Goal: Transaction & Acquisition: Purchase product/service

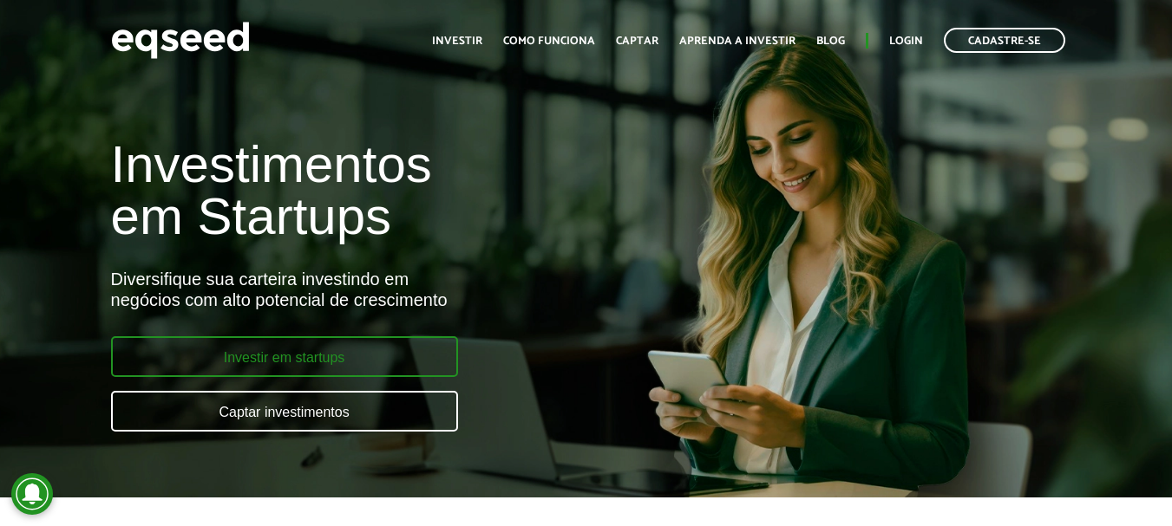
click at [314, 362] on link "Investir em startups" at bounding box center [284, 356] width 347 height 41
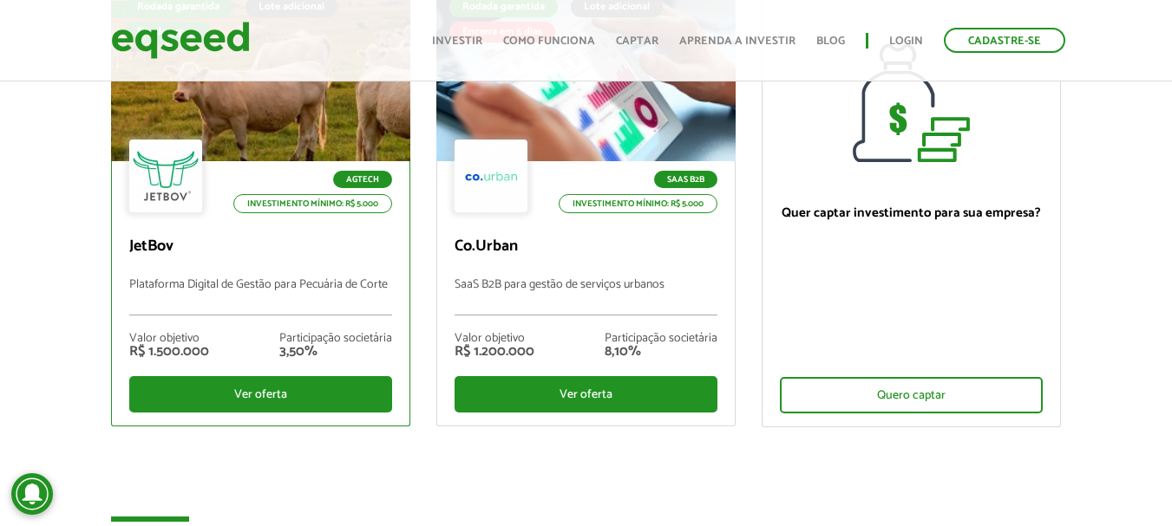
scroll to position [260, 0]
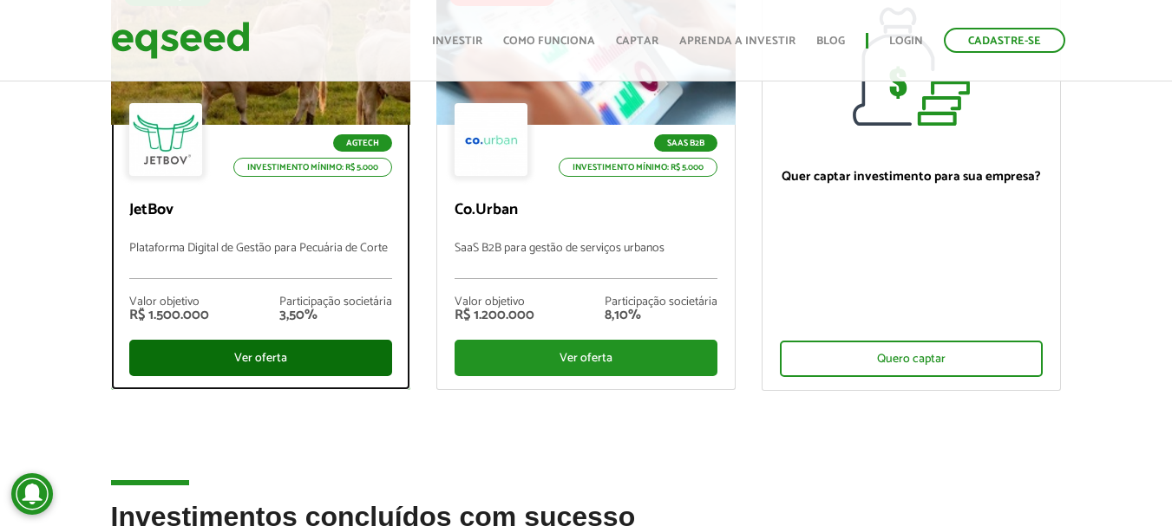
click at [290, 357] on div "Ver oferta" at bounding box center [260, 358] width 263 height 36
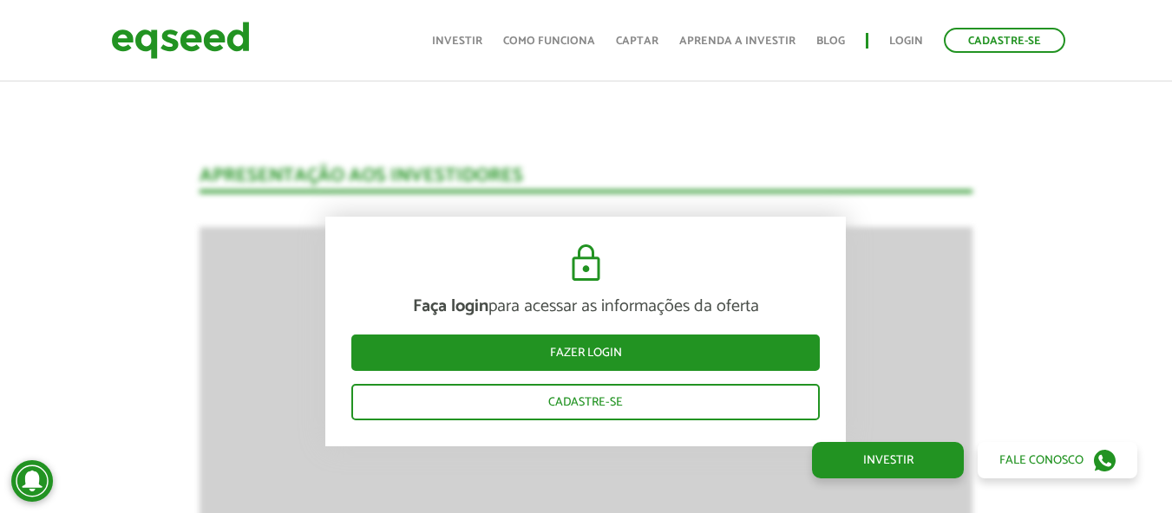
scroll to position [2314, 0]
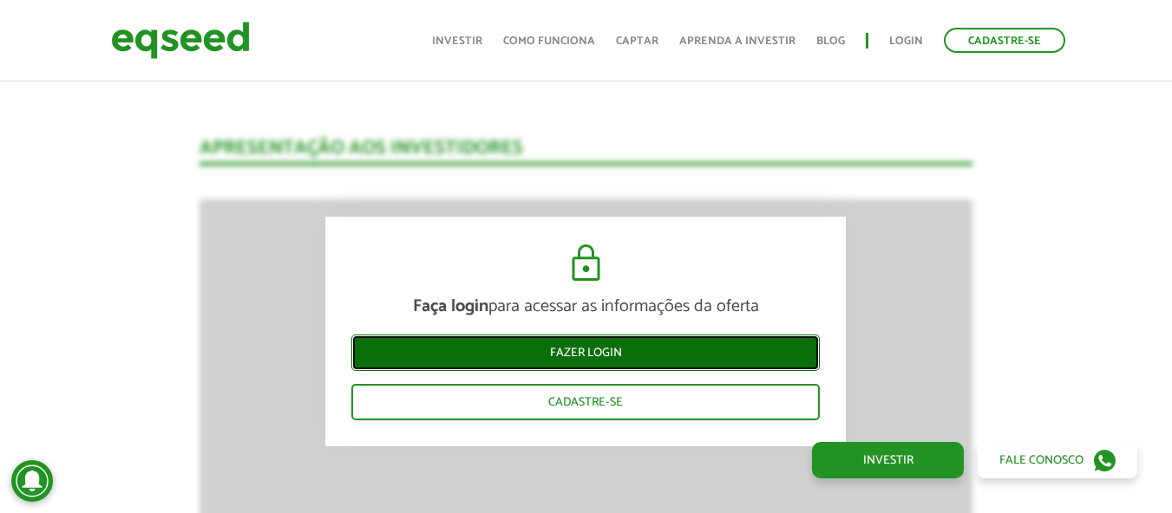
click at [574, 357] on link "Fazer login" at bounding box center [585, 353] width 468 height 36
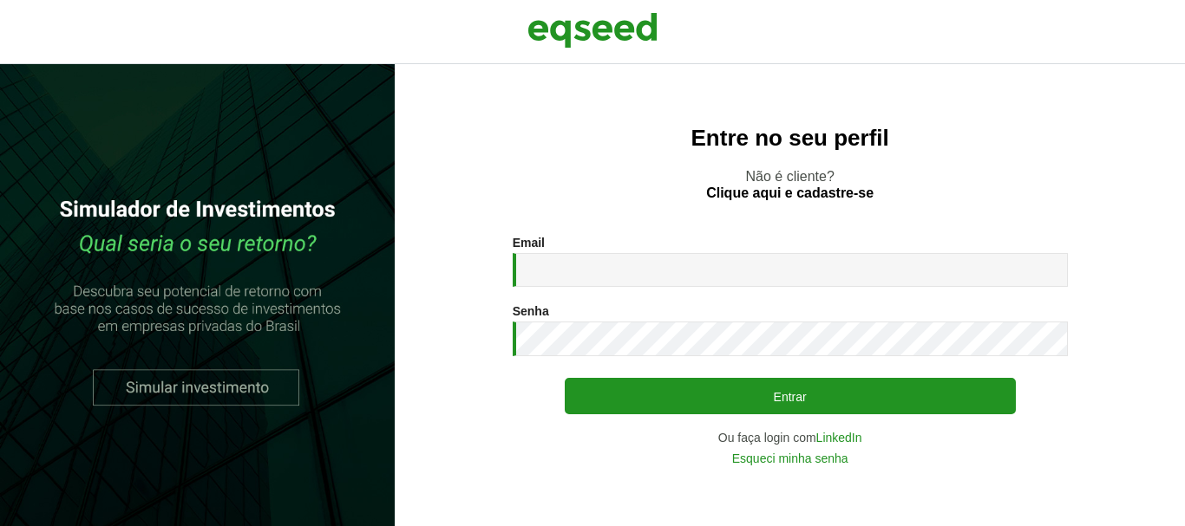
click at [606, 273] on input "Email *" at bounding box center [789, 270] width 555 height 34
type input "**********"
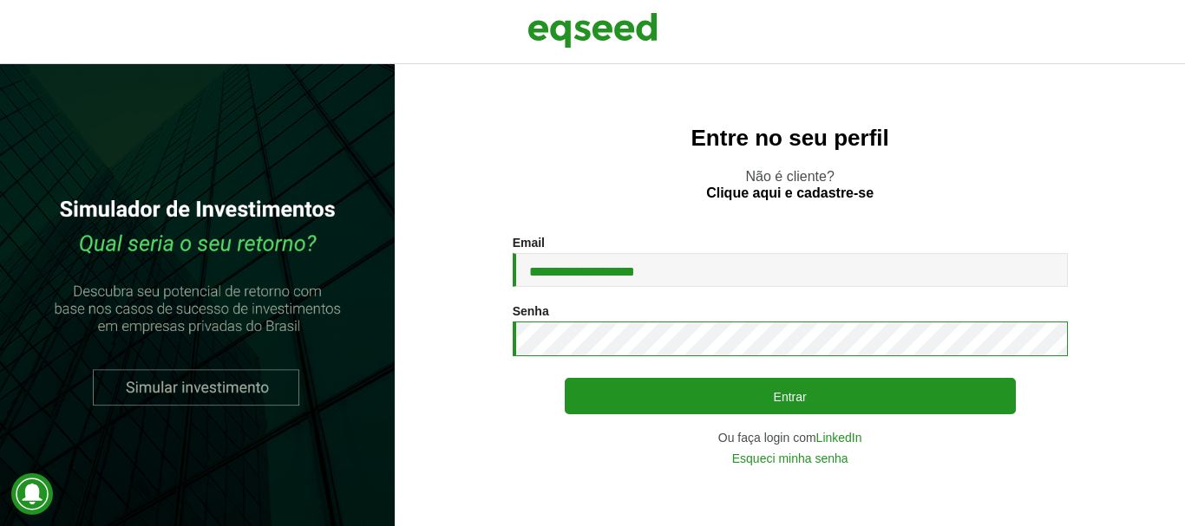
click at [565, 378] on button "Entrar" at bounding box center [790, 396] width 451 height 36
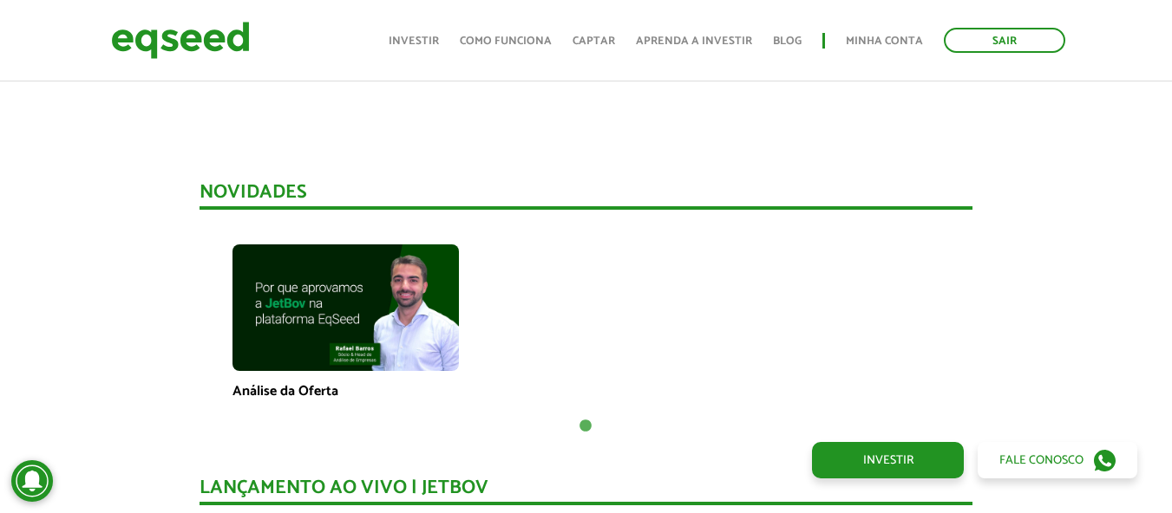
scroll to position [1214, 0]
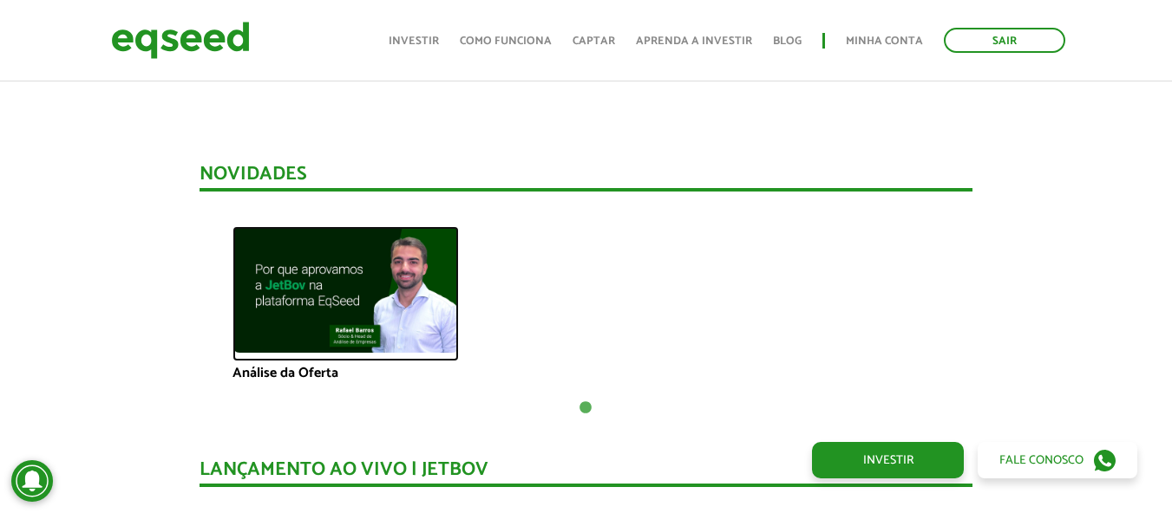
click at [343, 290] on img at bounding box center [345, 289] width 226 height 127
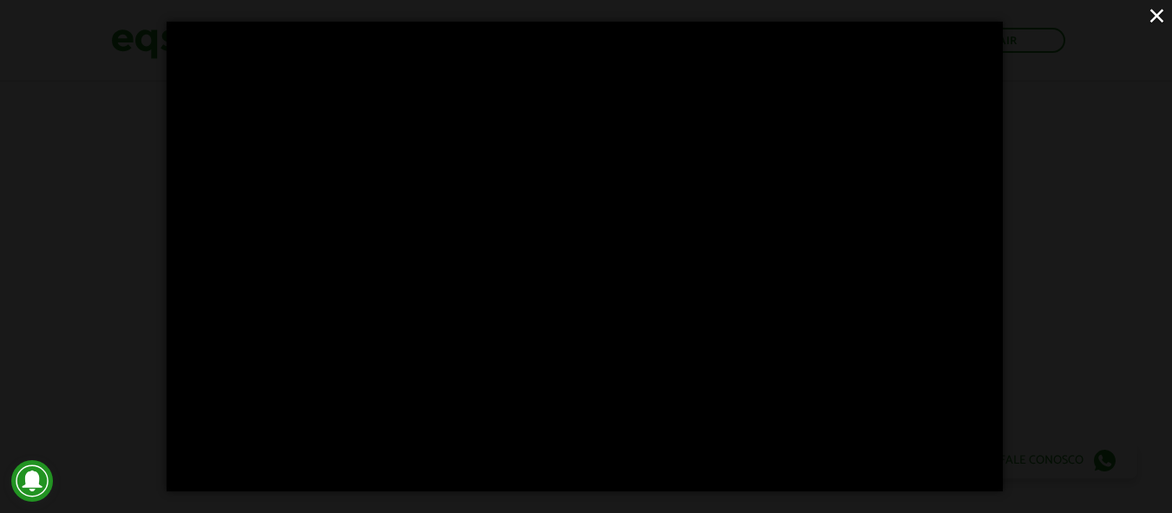
click at [1165, 17] on button "×" at bounding box center [1156, 15] width 30 height 30
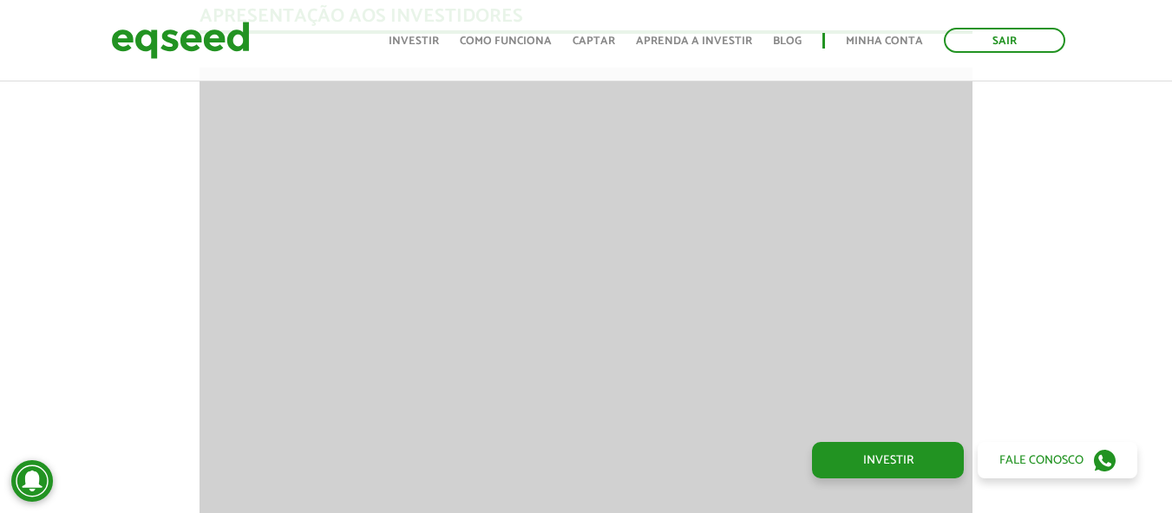
scroll to position [2081, 0]
